Goal: Navigation & Orientation: Find specific page/section

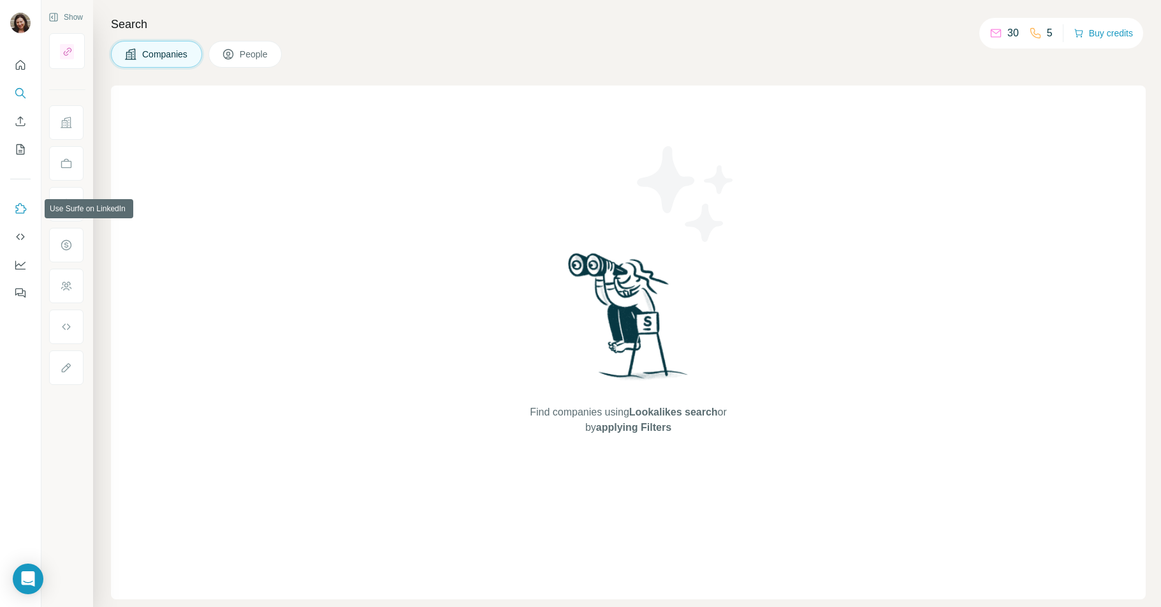
click at [23, 207] on icon "Use Surfe on LinkedIn" at bounding box center [20, 208] width 13 height 13
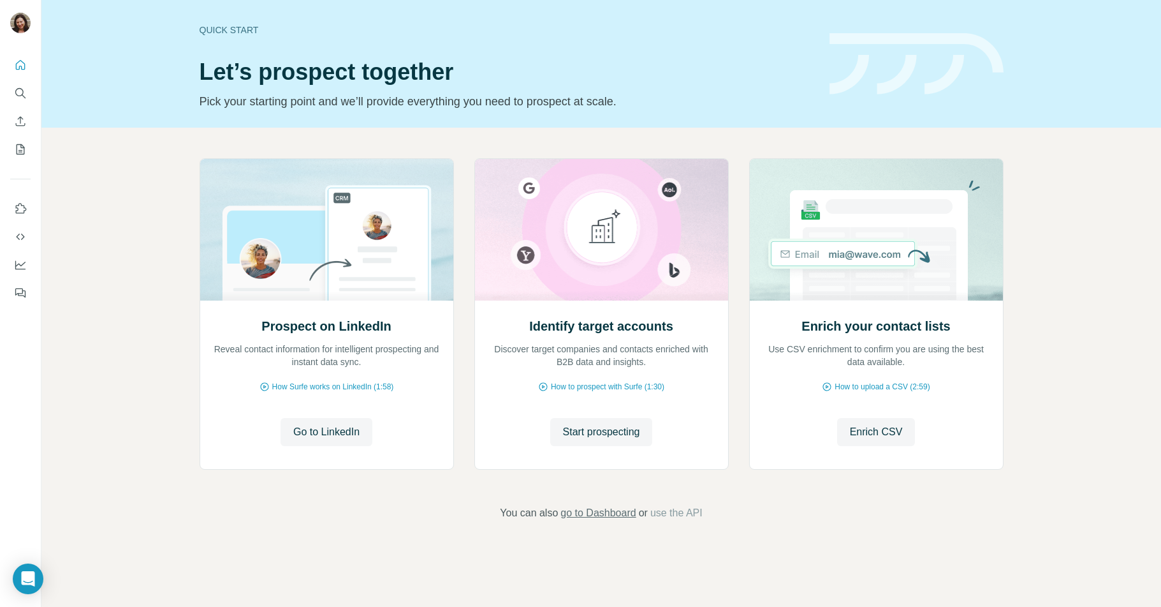
click at [605, 514] on span "go to Dashboard" at bounding box center [598, 512] width 75 height 15
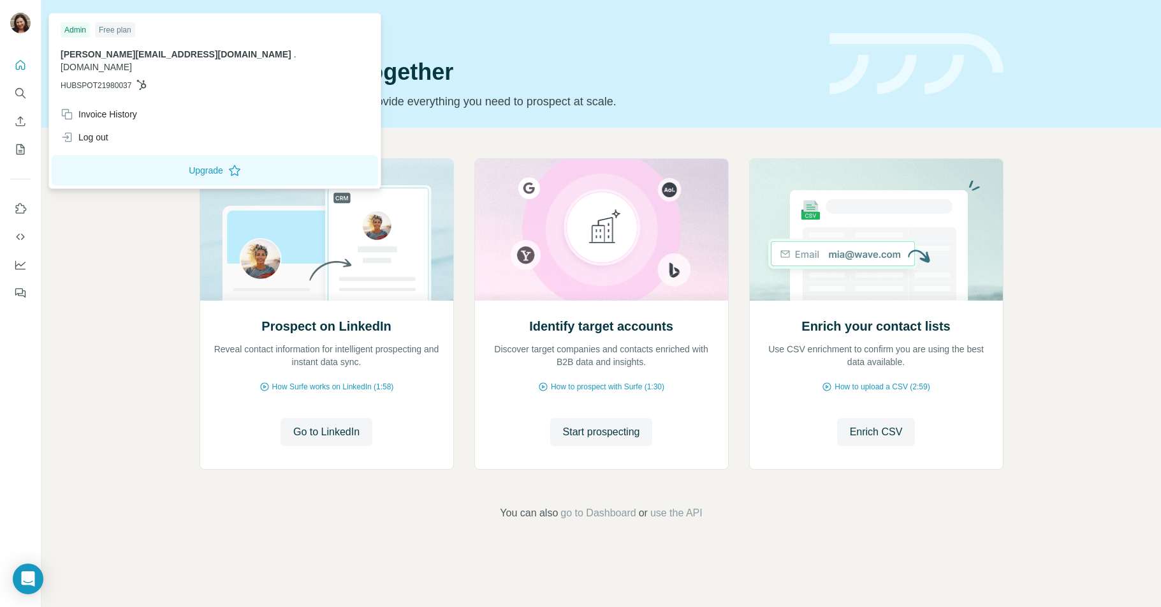
click at [18, 26] on img at bounding box center [20, 23] width 20 height 20
click at [80, 291] on div "Prospect on LinkedIn Reveal contact information for intelligent prospecting and…" at bounding box center [601, 339] width 1120 height 423
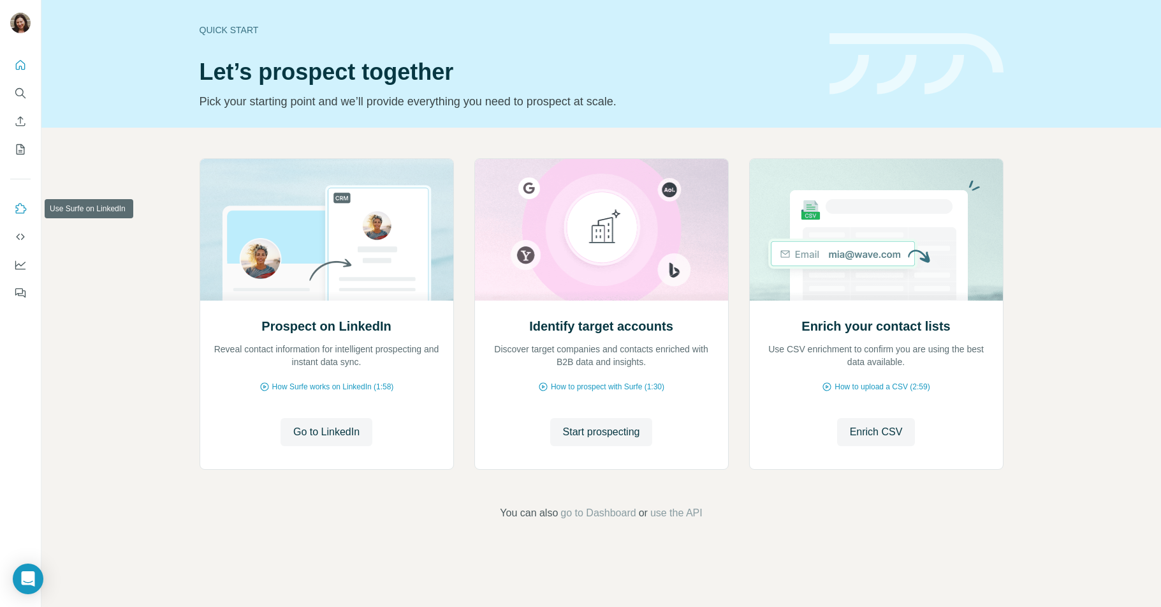
click at [18, 210] on icon "Use Surfe on LinkedIn" at bounding box center [20, 208] width 13 height 13
click at [353, 390] on span "How Surfe works on LinkedIn (1:58)" at bounding box center [333, 386] width 122 height 11
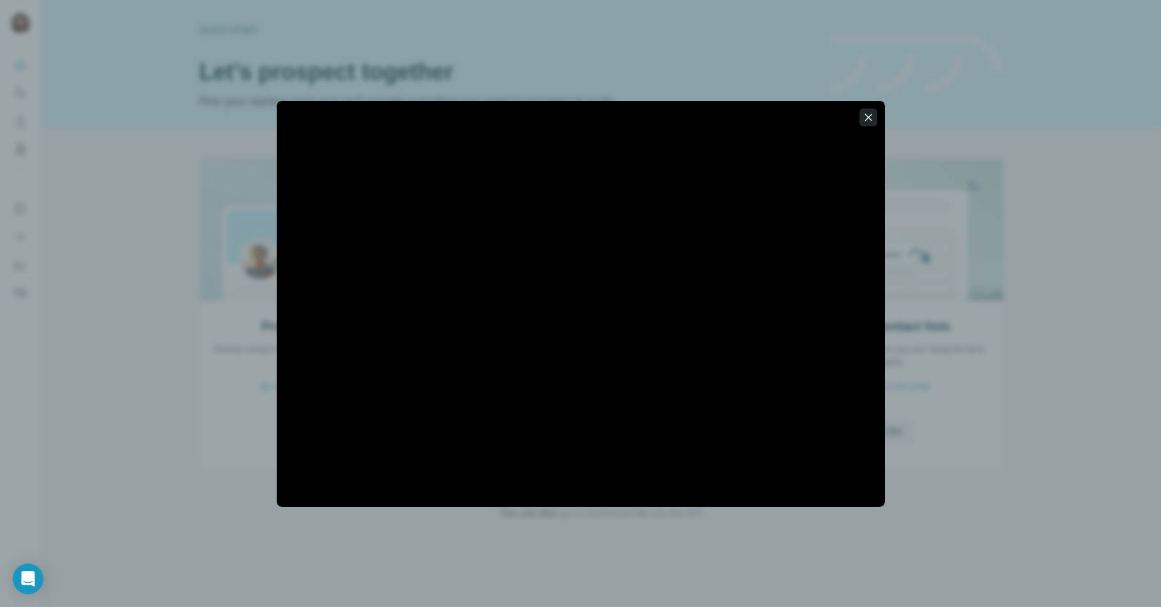
click at [872, 121] on icon "button" at bounding box center [868, 117] width 7 height 7
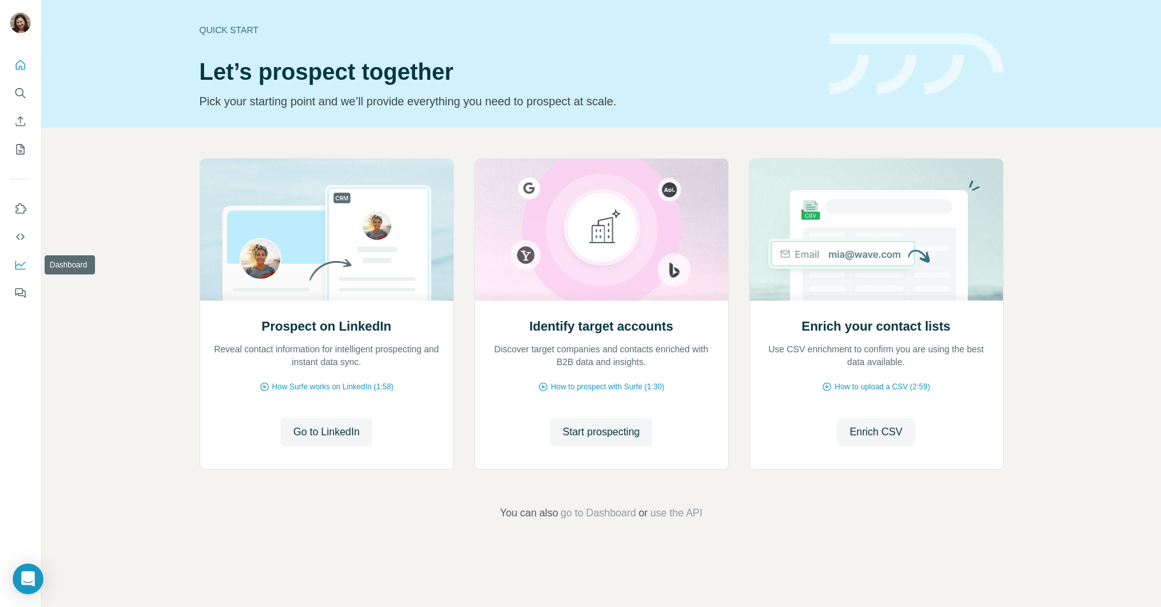
click at [18, 264] on icon "Dashboard" at bounding box center [20, 263] width 10 height 5
